Goal: Transaction & Acquisition: Book appointment/travel/reservation

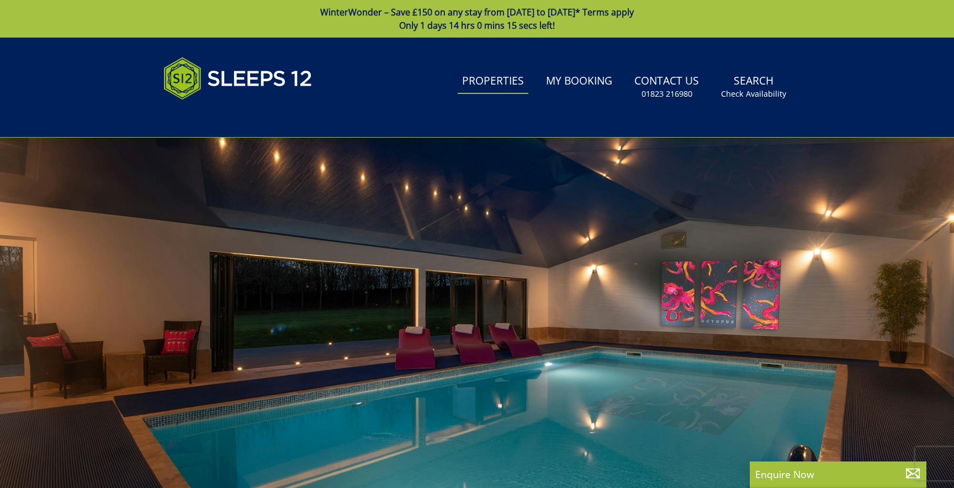
click at [478, 85] on link "Properties" at bounding box center [493, 81] width 71 height 25
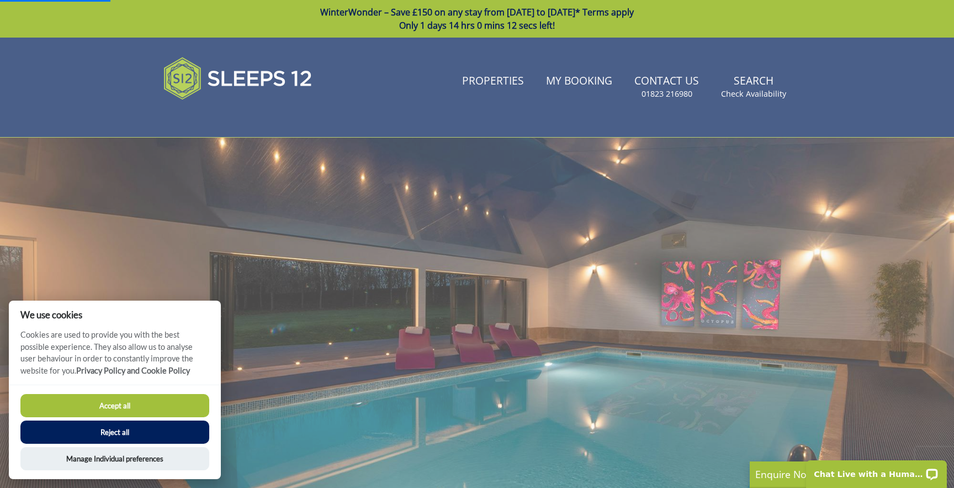
click at [155, 434] on button "Reject all" at bounding box center [114, 431] width 189 height 23
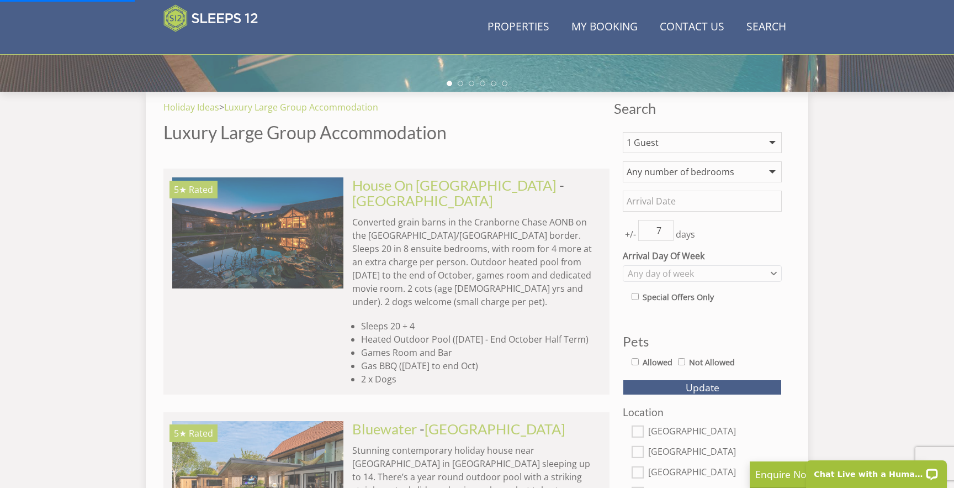
scroll to position [496, 0]
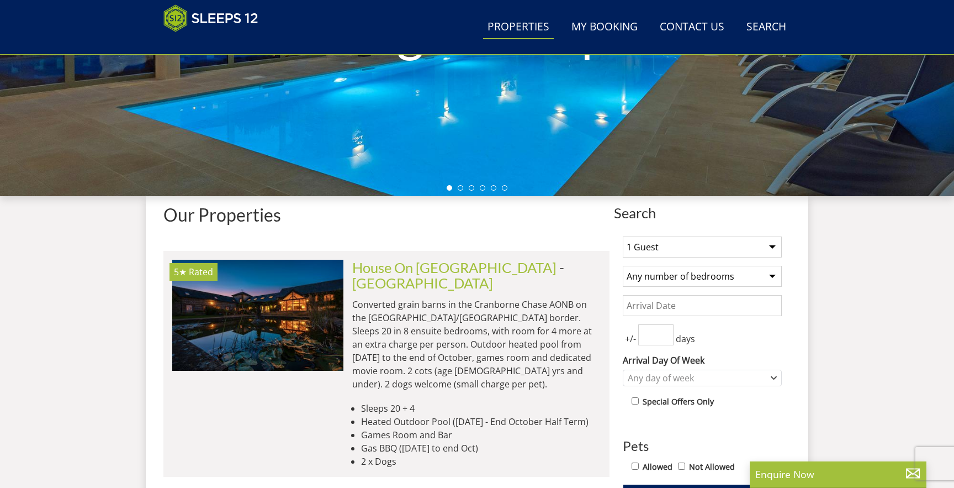
scroll to position [631, 0]
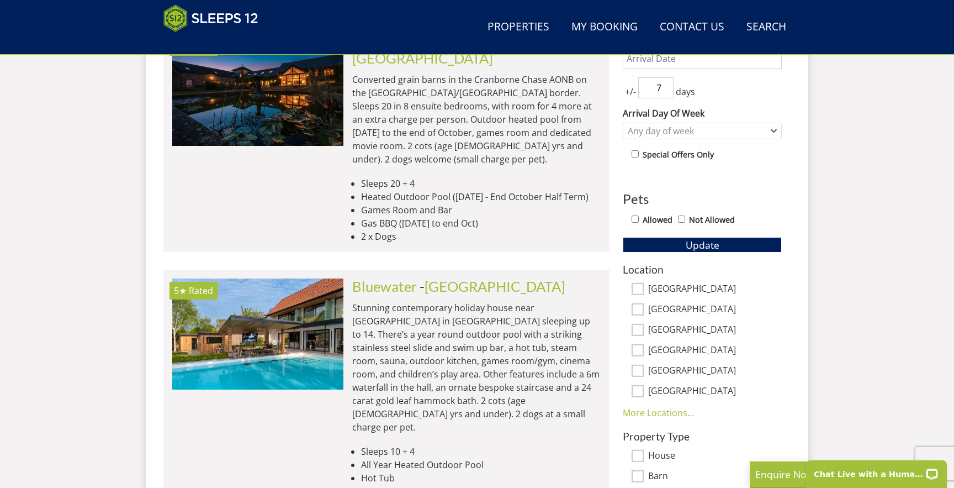
scroll to position [524, 0]
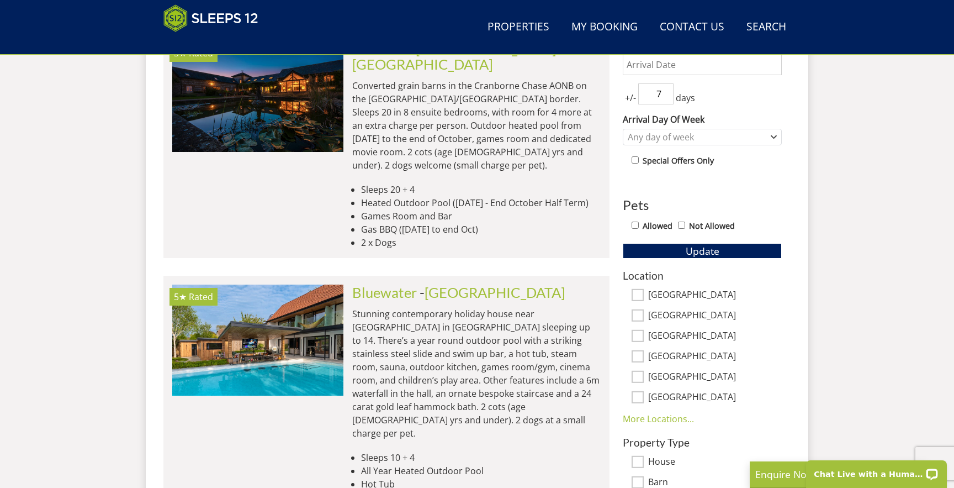
click at [639, 295] on input "[GEOGRAPHIC_DATA]" at bounding box center [638, 295] width 12 height 12
checkbox input "true"
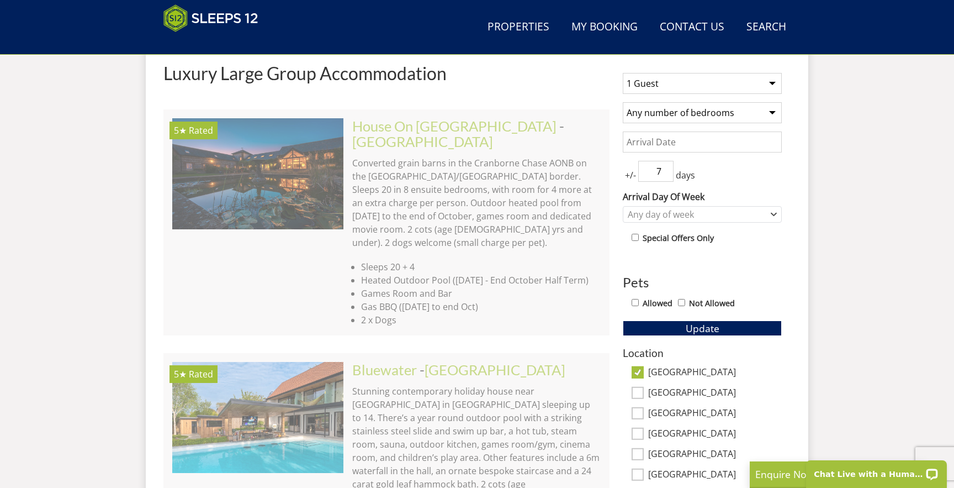
scroll to position [434, 0]
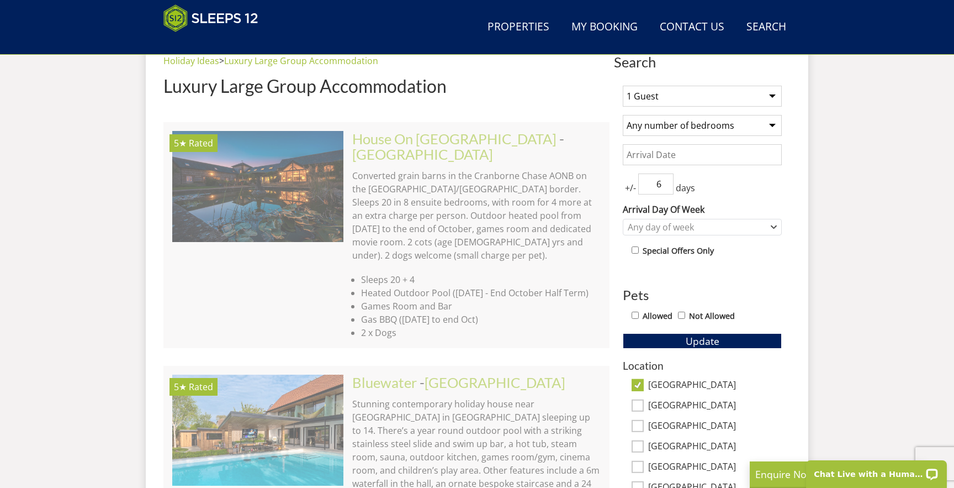
click at [665, 188] on input "6" at bounding box center [655, 183] width 35 height 21
click at [665, 188] on input "5" at bounding box center [655, 183] width 35 height 21
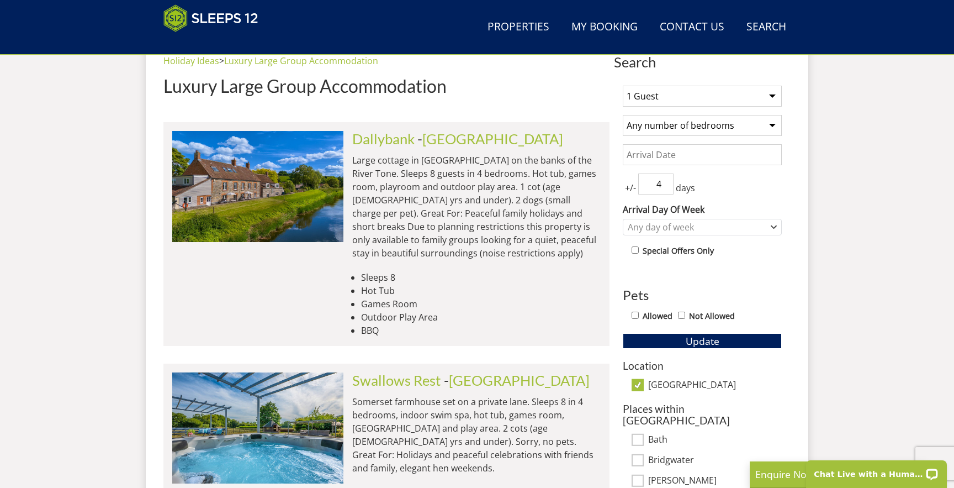
click at [665, 188] on input "4" at bounding box center [655, 183] width 35 height 21
click at [665, 188] on input "3" at bounding box center [655, 183] width 35 height 21
type input "2"
click at [665, 188] on input "2" at bounding box center [655, 183] width 35 height 21
click at [683, 94] on select "1 Guest 2 Guests 3 Guests 4 Guests 5 Guests 6 Guests 7 Guests 8 Guests 9 Guests…" at bounding box center [702, 96] width 159 height 21
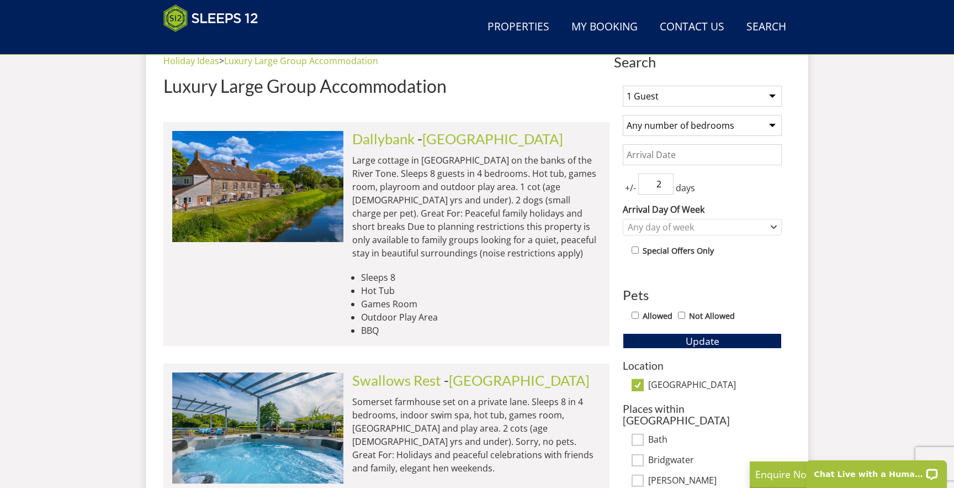
select select "9"
click at [623, 86] on select "1 Guest 2 Guests 3 Guests 4 Guests 5 Guests 6 Guests 7 Guests 8 Guests 9 Guests…" at bounding box center [702, 96] width 159 height 21
click at [710, 126] on select "Any number of bedrooms 1 Bedroom 2 Bedrooms 3 Bedrooms 4 Bedrooms 5 Bedrooms 6 …" at bounding box center [702, 125] width 159 height 21
select select "5"
click at [623, 115] on select "Any number of bedrooms 1 Bedroom 2 Bedrooms 3 Bedrooms 4 Bedrooms 5 Bedrooms 6 …" at bounding box center [702, 125] width 159 height 21
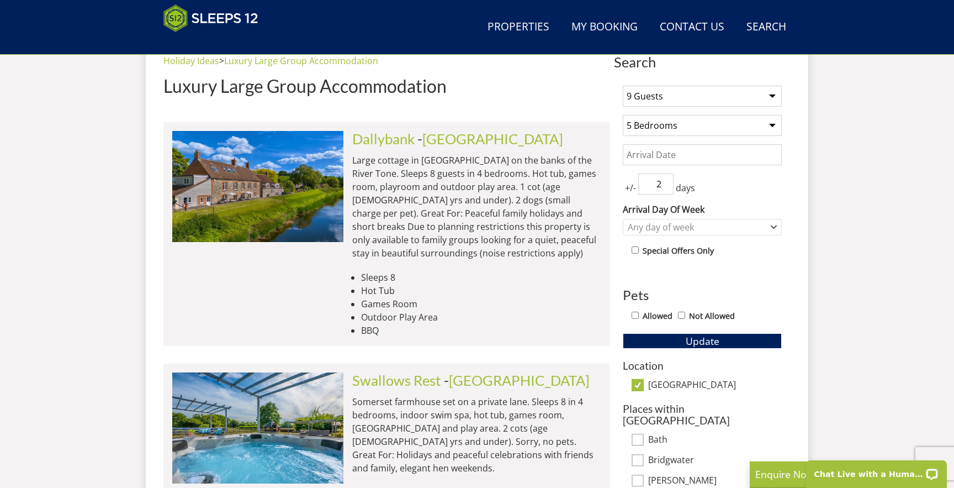
click at [712, 148] on input "Date" at bounding box center [702, 154] width 159 height 21
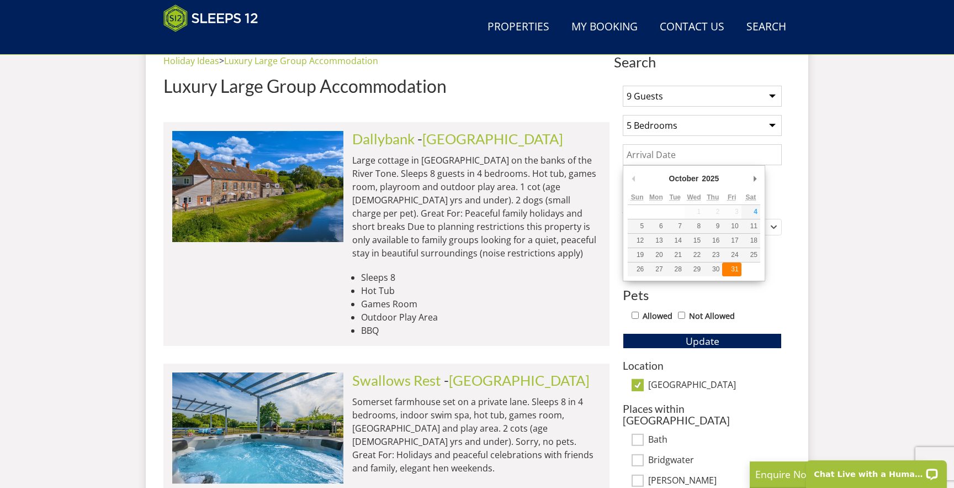
type input "[DATE]"
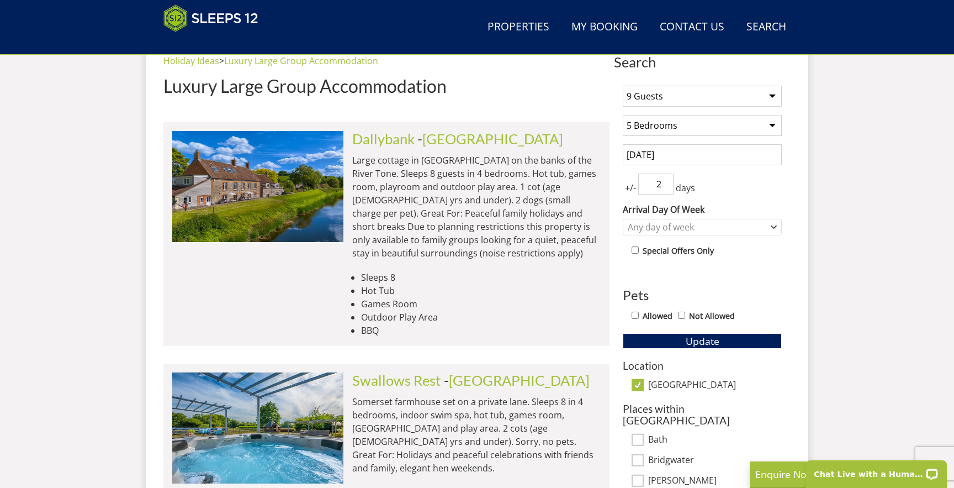
scroll to position [482, 0]
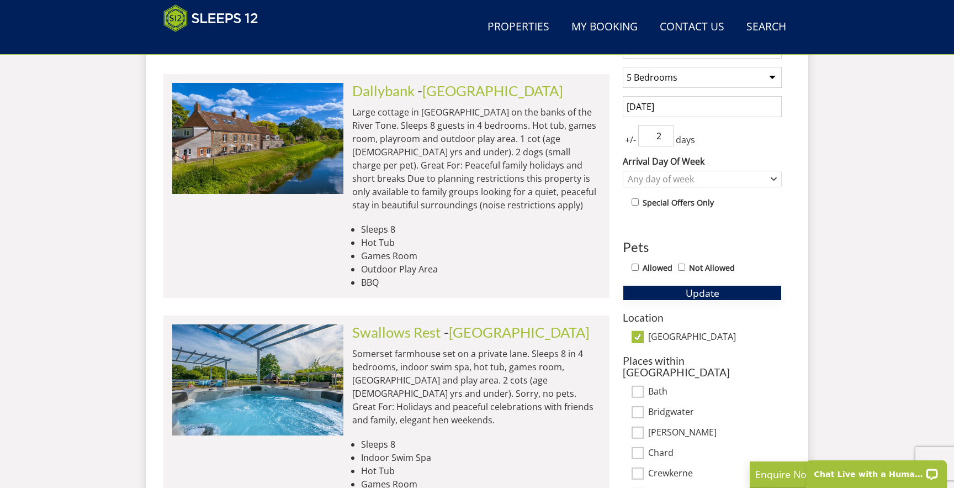
click at [716, 290] on span "Update" at bounding box center [703, 292] width 34 height 13
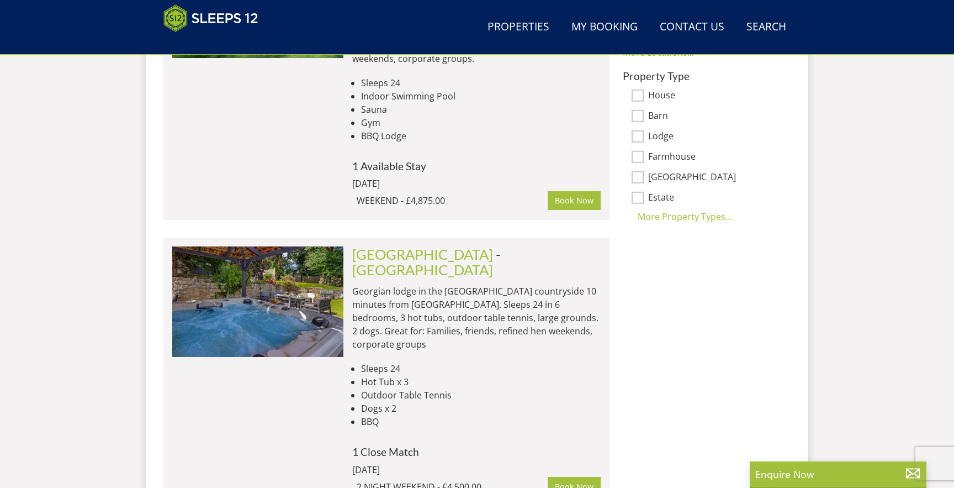
scroll to position [945, 0]
